Goal: Transaction & Acquisition: Purchase product/service

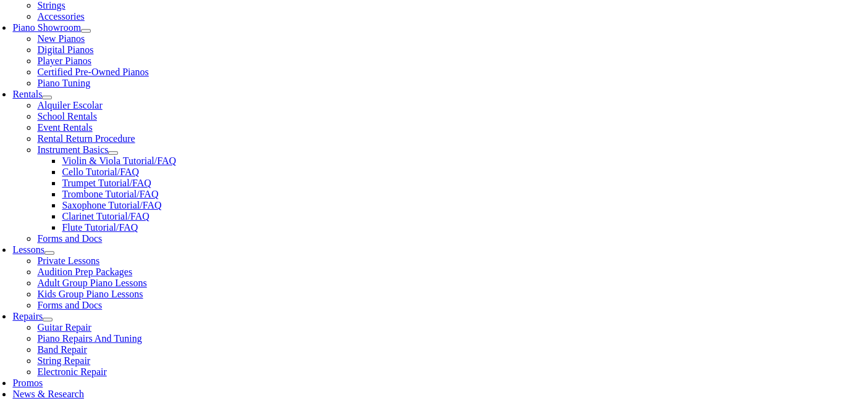
scroll to position [370, 0]
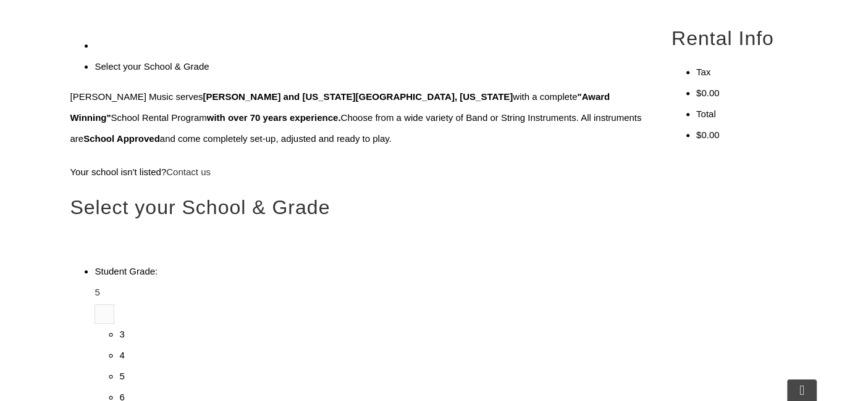
type input "be"
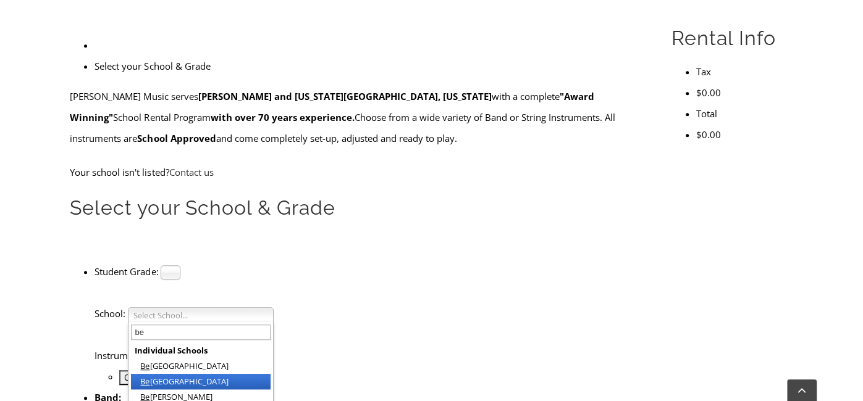
click at [240, 374] on li "Be aver Creek Elementary" at bounding box center [201, 381] width 140 height 15
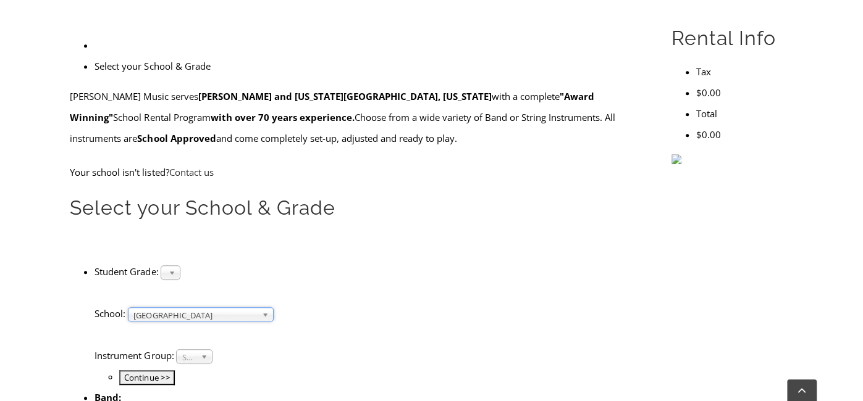
click at [196, 350] on span "Select Instrument Group..." at bounding box center [189, 357] width 14 height 15
click at [209, 378] on li "Strings" at bounding box center [194, 385] width 30 height 15
click at [175, 370] on input "Continue >>" at bounding box center [147, 377] width 56 height 15
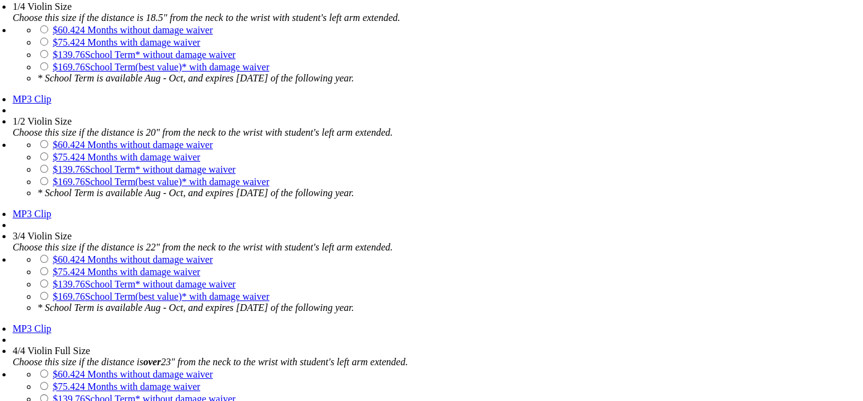
scroll to position [1154, 0]
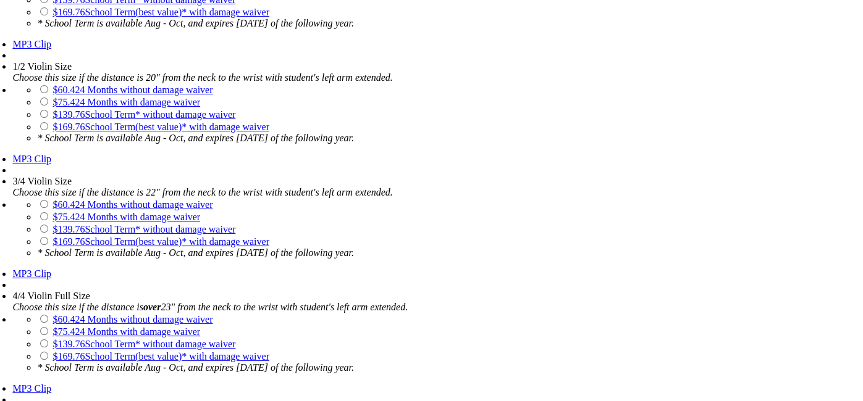
scroll to position [1210, 0]
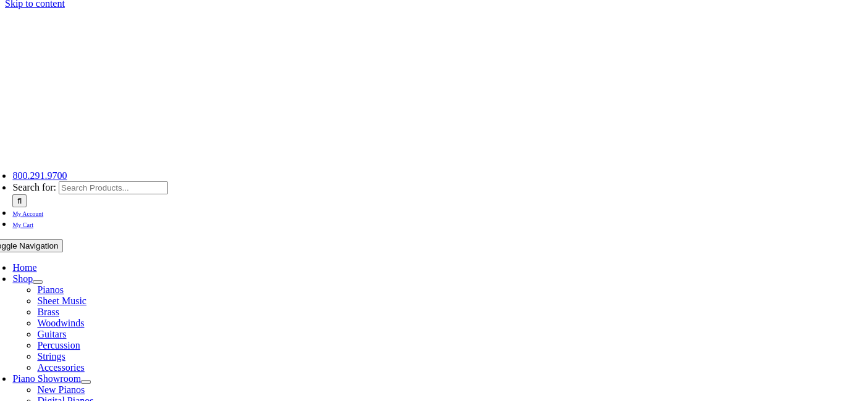
scroll to position [0, 0]
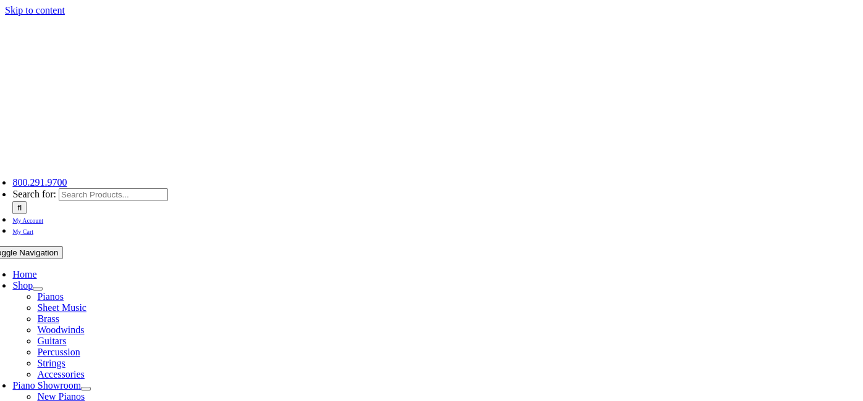
click at [33, 280] on span "Shop" at bounding box center [22, 285] width 20 height 10
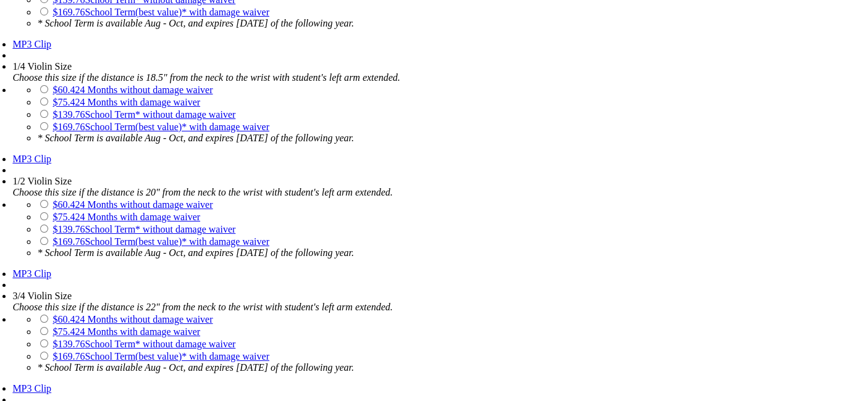
scroll to position [1113, 0]
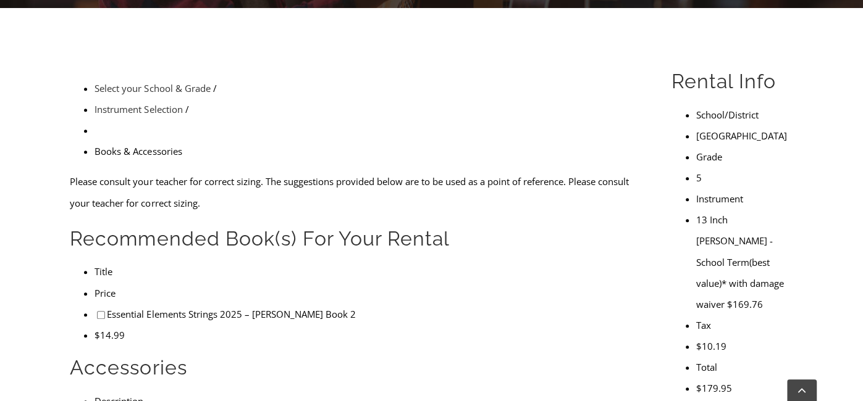
scroll to position [319, 0]
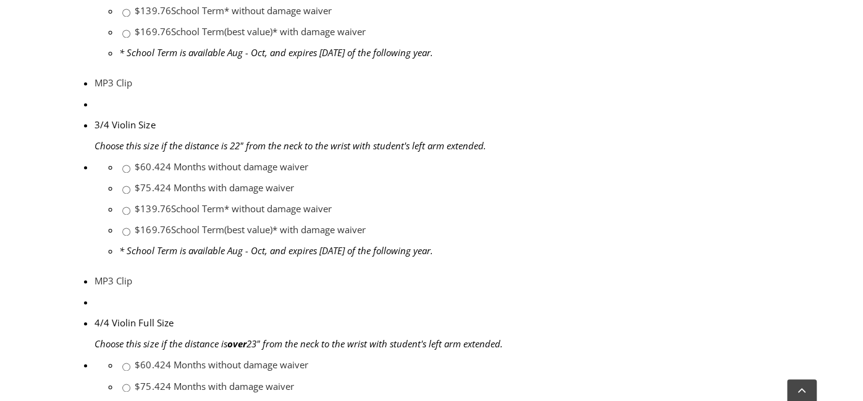
scroll to position [1184, 0]
